Goal: Task Accomplishment & Management: Manage account settings

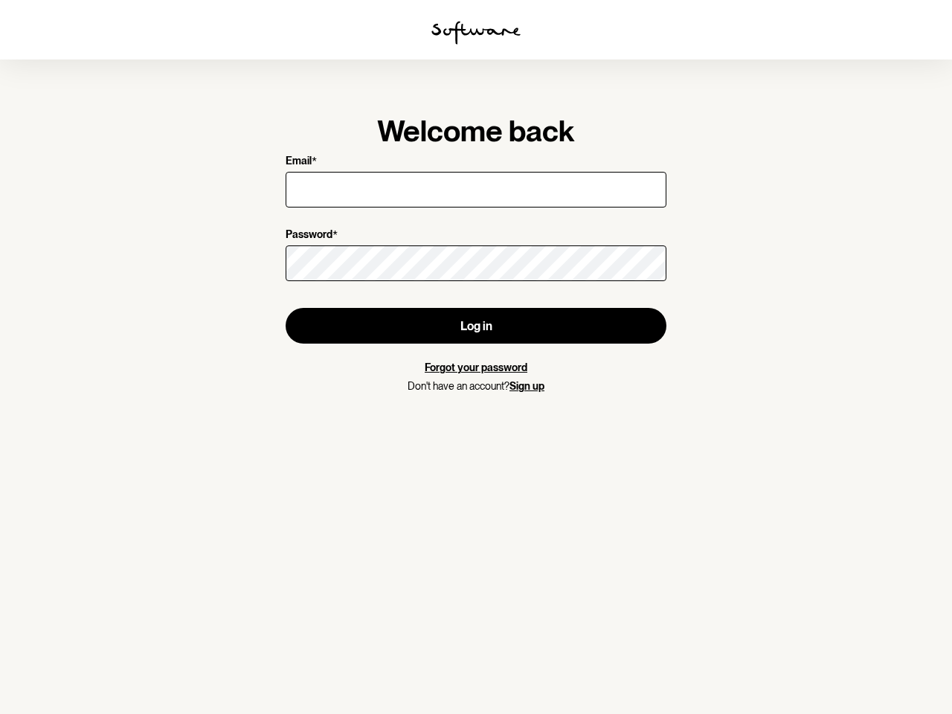
click at [476, 33] on img at bounding box center [475, 33] width 89 height 24
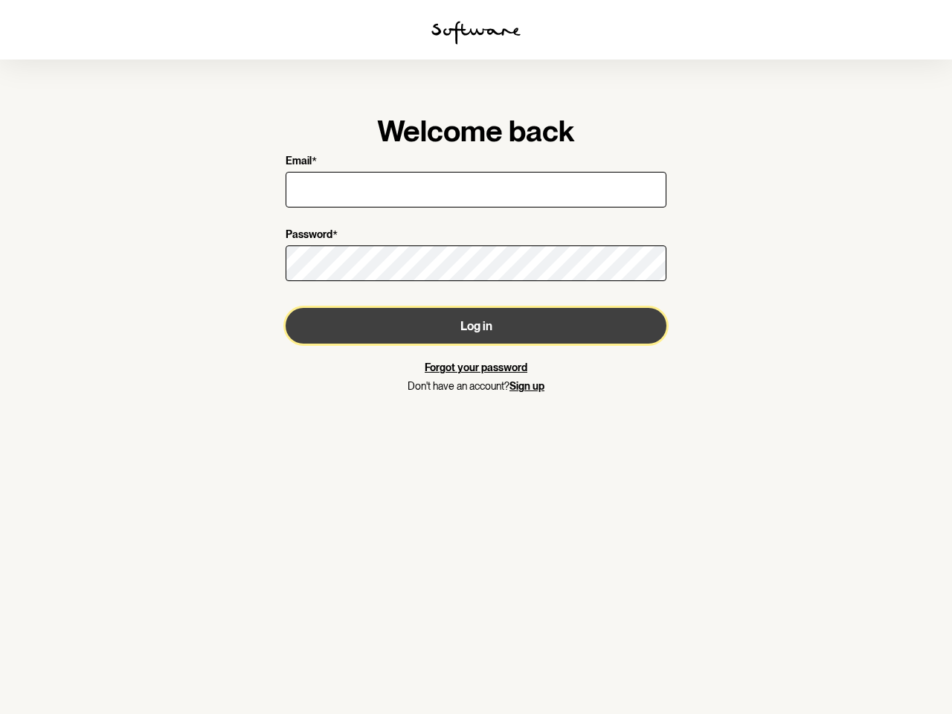
click at [476, 326] on button "Log in" at bounding box center [476, 326] width 381 height 36
